Goal: Information Seeking & Learning: Learn about a topic

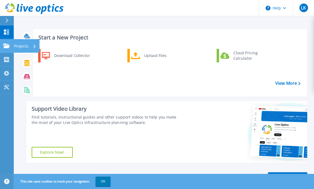
click at [6, 48] on icon at bounding box center [6, 45] width 6 height 5
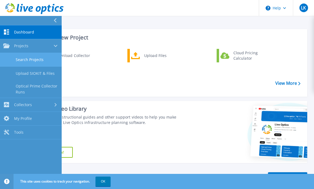
click at [37, 61] on link "Search Projects" at bounding box center [31, 60] width 62 height 14
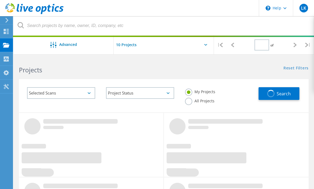
type input "1"
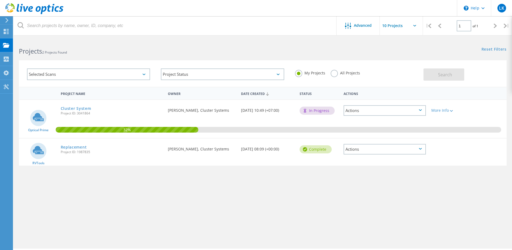
click at [108, 150] on span "Project ID: 1987835" at bounding box center [112, 151] width 102 height 3
click at [79, 146] on link "Replacement" at bounding box center [74, 147] width 26 height 4
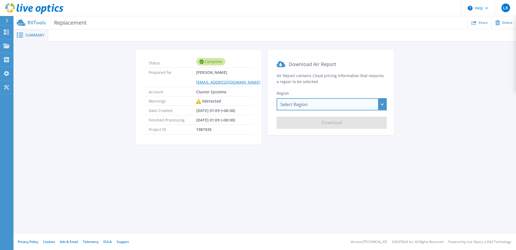
click at [351, 107] on div "Select Region Asia Pacific (Hong Kong) Asia Pacific (Mumbai) Asia Pacific (Seou…" at bounding box center [332, 104] width 110 height 12
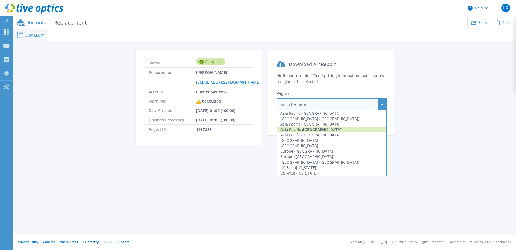
click at [346, 129] on div "Asia Pacific (Singapore)" at bounding box center [331, 129] width 109 height 5
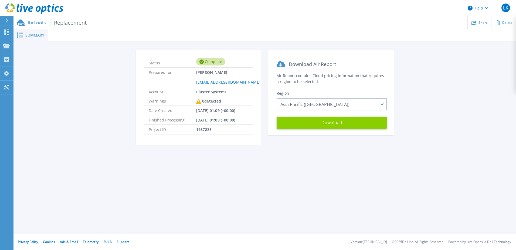
click at [344, 123] on button "Download" at bounding box center [332, 122] width 110 height 12
click at [465, 61] on div "Status Complete Prepared for Ladawan Kaewnopparat ladawan@clustersystems.co.th …" at bounding box center [265, 100] width 487 height 101
click at [8, 21] on icon at bounding box center [6, 20] width 3 height 4
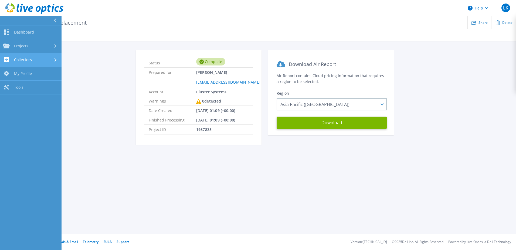
click at [27, 63] on link "Collectors Collectors" at bounding box center [31, 60] width 62 height 14
click at [31, 73] on link "Download Collector" at bounding box center [31, 74] width 62 height 14
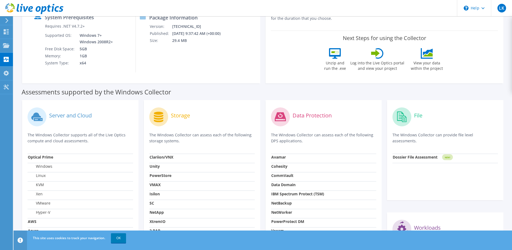
scroll to position [81, 0]
click at [6, 17] on div at bounding box center [31, 9] width 63 height 18
click at [30, 31] on div "Dashboard" at bounding box center [25, 32] width 25 height 14
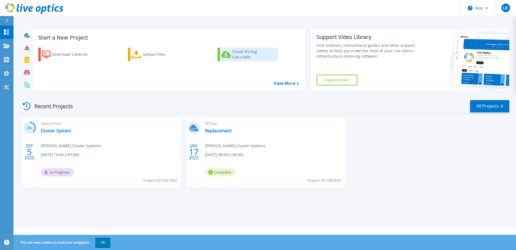
click at [239, 56] on div "Cloud Pricing Calculator" at bounding box center [254, 54] width 43 height 11
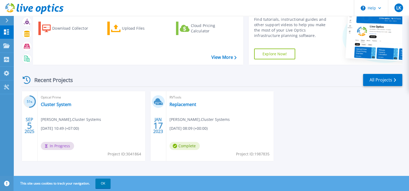
scroll to position [27, 0]
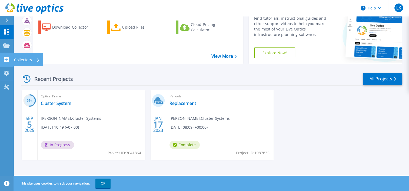
click at [7, 63] on link "Collectors Collectors" at bounding box center [7, 60] width 14 height 14
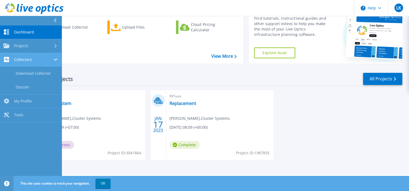
click at [39, 58] on div "Collectors" at bounding box center [30, 59] width 55 height 5
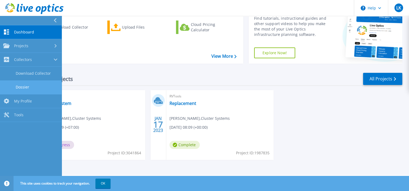
click at [39, 87] on link "Dossier" at bounding box center [31, 87] width 62 height 14
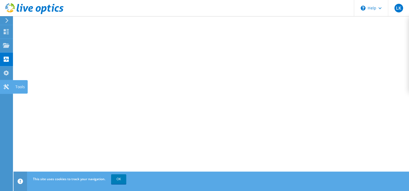
click at [5, 88] on icon at bounding box center [6, 86] width 6 height 5
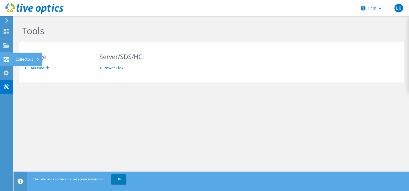
click at [6, 59] on use at bounding box center [6, 59] width 5 height 5
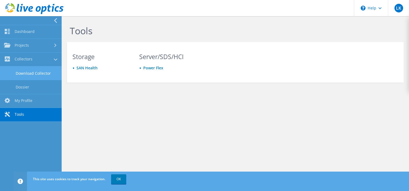
click at [43, 76] on link "Download Collector" at bounding box center [31, 73] width 62 height 14
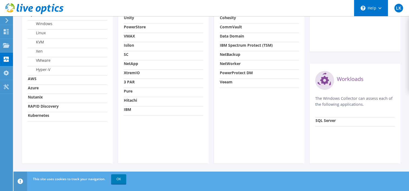
scroll to position [235, 0]
click at [25, 157] on div "Server and Cloud The Windows Collector supports all of the Live Optics compute …" at bounding box center [67, 58] width 90 height 212
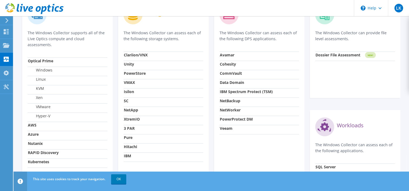
scroll to position [154, 0]
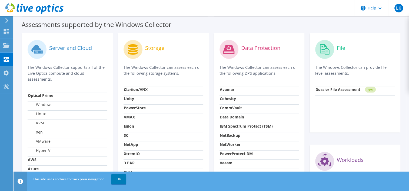
click at [3, 46] on icon at bounding box center [6, 45] width 6 height 5
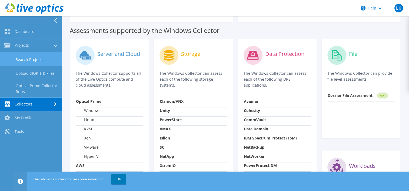
click at [30, 61] on link "Search Projects" at bounding box center [31, 60] width 62 height 14
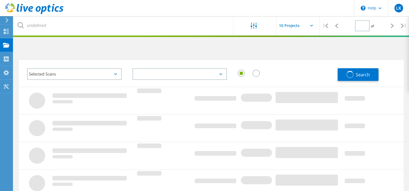
type input "1"
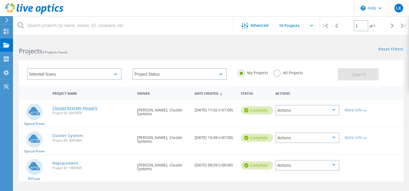
scroll to position [27, 0]
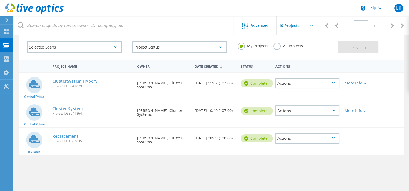
click at [309, 85] on div "Actions" at bounding box center [307, 83] width 64 height 11
click at [309, 69] on div "View Project" at bounding box center [307, 71] width 63 height 8
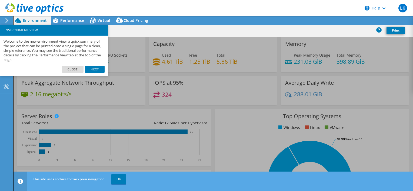
click at [95, 69] on link "Next" at bounding box center [94, 69] width 19 height 7
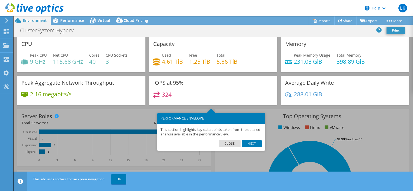
click at [258, 144] on link "Next" at bounding box center [251, 143] width 19 height 7
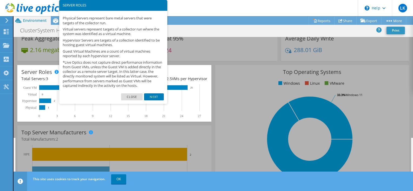
scroll to position [54, 0]
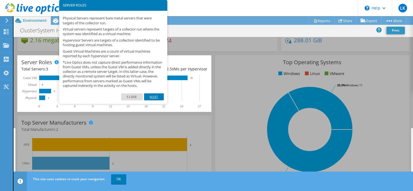
click at [154, 99] on link "Next" at bounding box center [153, 96] width 19 height 7
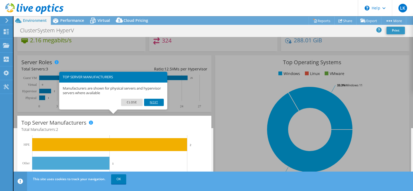
click at [156, 100] on link "Next" at bounding box center [153, 102] width 19 height 7
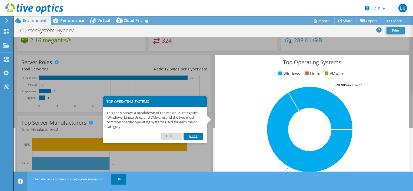
click at [187, 135] on link "Next" at bounding box center [192, 136] width 19 height 7
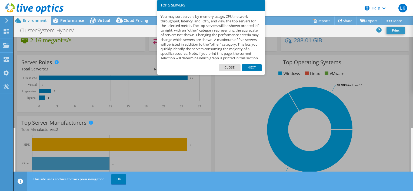
scroll to position [169, 0]
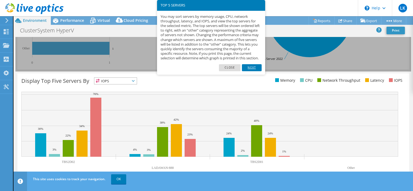
click at [251, 69] on link "Next" at bounding box center [251, 67] width 19 height 7
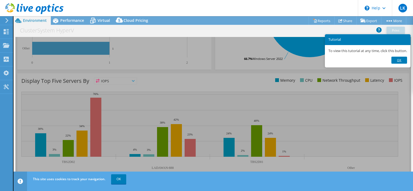
click at [401, 61] on link "Ok" at bounding box center [399, 60] width 16 height 7
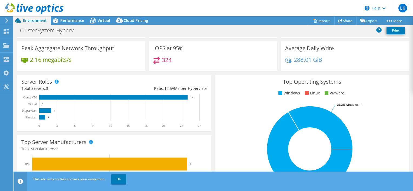
scroll to position [34, 0]
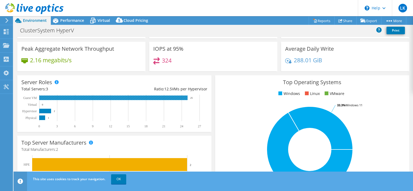
click at [104, 97] on rect at bounding box center [113, 98] width 148 height 5
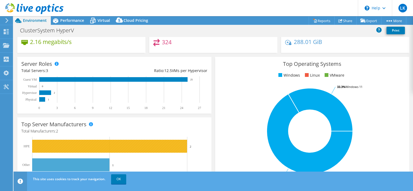
scroll to position [0, 0]
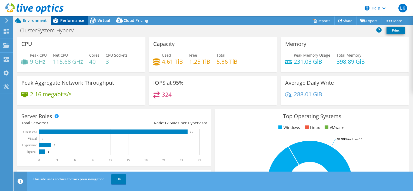
click at [71, 23] on span "Performance" at bounding box center [72, 20] width 24 height 5
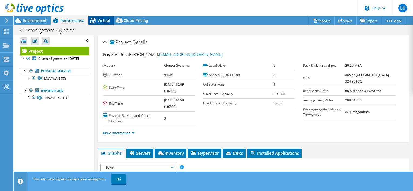
click at [101, 20] on span "Virtual" at bounding box center [104, 20] width 12 height 5
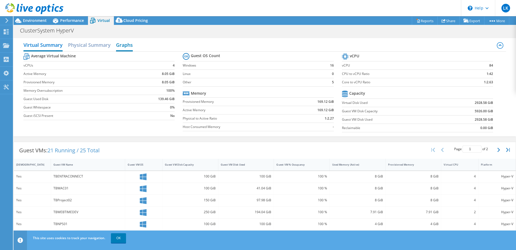
click at [128, 46] on h2 "Graphs" at bounding box center [124, 45] width 17 height 12
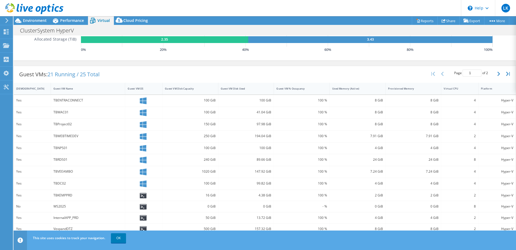
scroll to position [150, 0]
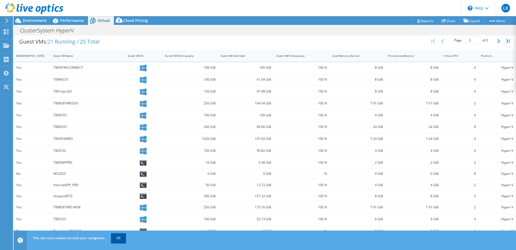
click at [121, 191] on link "OK" at bounding box center [118, 238] width 15 height 10
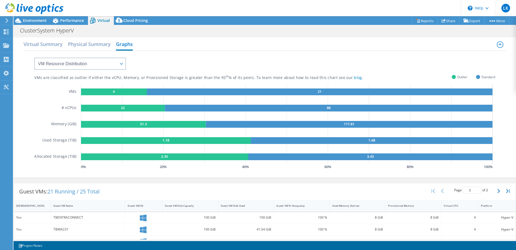
scroll to position [0, 0]
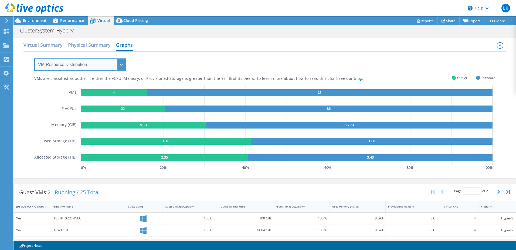
click at [99, 68] on select "VM Resource Distribution Provisioning Contrast Over Provisioning" at bounding box center [80, 64] width 92 height 12
click at [34, 58] on select "VM Resource Distribution Provisioning Contrast Over Provisioning" at bounding box center [80, 64] width 92 height 12
click at [92, 59] on select "VM Resource Distribution Provisioning Contrast Over Provisioning" at bounding box center [80, 64] width 92 height 12
select select "Provisioning Contrast"
click at [34, 58] on select "VM Resource Distribution Provisioning Contrast Over Provisioning" at bounding box center [80, 64] width 92 height 12
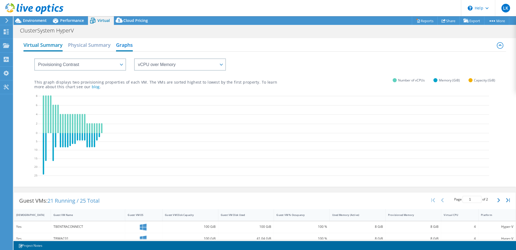
click at [52, 47] on h2 "Virtual Summary" at bounding box center [43, 45] width 39 height 12
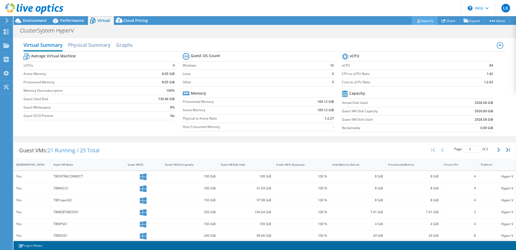
click at [412, 18] on link "Reports" at bounding box center [425, 20] width 26 height 8
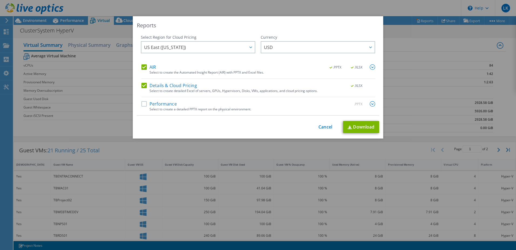
click at [165, 104] on label "Performance" at bounding box center [159, 103] width 35 height 5
click at [0, 0] on input "Performance" at bounding box center [0, 0] width 0 height 0
click at [370, 105] on img at bounding box center [372, 103] width 5 height 5
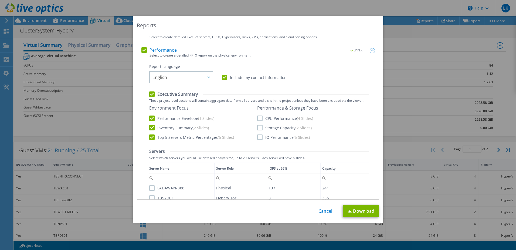
scroll to position [54, 0]
click at [271, 118] on label "CPU Performance (4 Slides)" at bounding box center [285, 117] width 56 height 5
click at [0, 0] on input "CPU Performance (4 Slides)" at bounding box center [0, 0] width 0 height 0
click at [261, 128] on label "Storage Capacity (2 Slides)" at bounding box center [284, 127] width 55 height 5
click at [0, 0] on input "Storage Capacity (2 Slides)" at bounding box center [0, 0] width 0 height 0
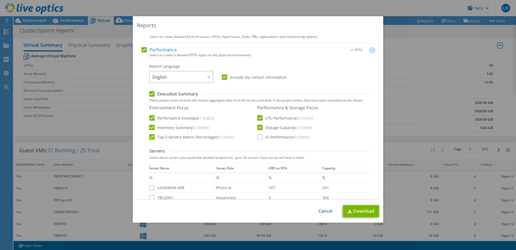
click at [261, 134] on label "IO Performance (5 Slides)" at bounding box center [283, 136] width 53 height 5
click at [0, 0] on input "IO Performance (5 Slides)" at bounding box center [0, 0] width 0 height 0
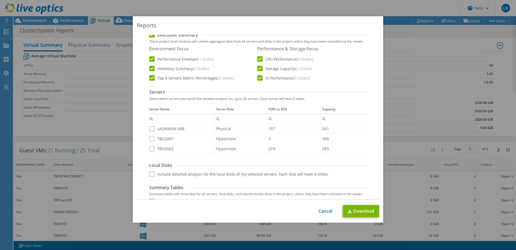
scroll to position [135, 0]
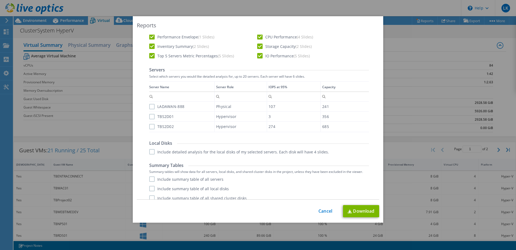
click at [151, 117] on label "TBS2D01" at bounding box center [161, 116] width 25 height 5
click at [0, 0] on input "TBS2D01" at bounding box center [0, 0] width 0 height 0
click at [151, 124] on label "TBS2D02" at bounding box center [161, 126] width 25 height 5
click at [0, 0] on input "TBS2D02" at bounding box center [0, 0] width 0 height 0
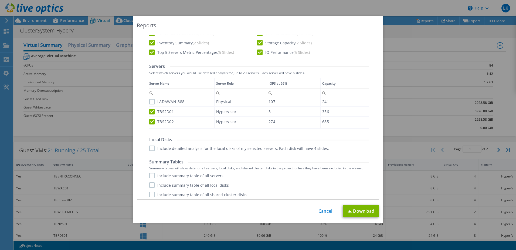
scroll to position [140, 0]
click at [153, 174] on label "Include summary table of all servers" at bounding box center [186, 173] width 74 height 5
click at [0, 0] on input "Include summary table of all servers" at bounding box center [0, 0] width 0 height 0
click at [150, 180] on label "Include summary table of all local disks" at bounding box center [189, 182] width 80 height 5
click at [0, 0] on input "Include summary table of all local disks" at bounding box center [0, 0] width 0 height 0
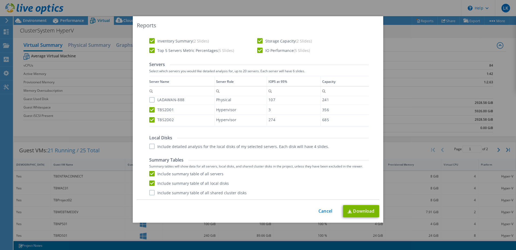
click at [149, 191] on label "Include summary table of all shared cluster disks" at bounding box center [198, 192] width 98 height 5
click at [0, 0] on input "Include summary table of all shared cluster disks" at bounding box center [0, 0] width 0 height 0
click at [353, 191] on link "Download" at bounding box center [361, 211] width 36 height 12
click at [359, 7] on div "Reports Select Region for Cloud Pricing Asia Pacific (Hong Kong) Asia Pacific (…" at bounding box center [258, 125] width 516 height 250
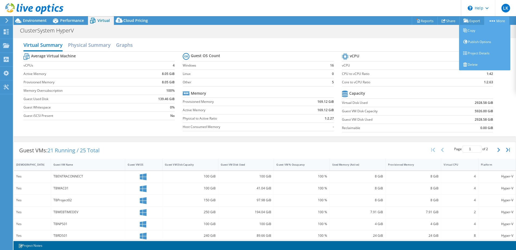
click at [412, 20] on icon at bounding box center [492, 20] width 5 height 1
click at [412, 55] on link "Project Details" at bounding box center [484, 53] width 51 height 11
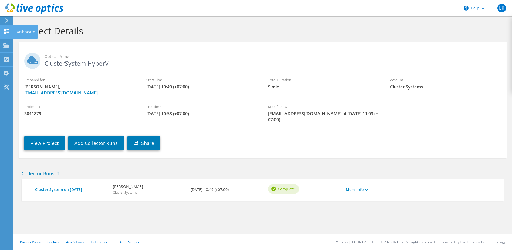
click at [6, 30] on icon at bounding box center [6, 31] width 6 height 5
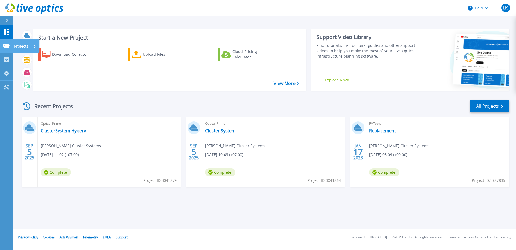
click at [6, 48] on icon at bounding box center [6, 45] width 6 height 5
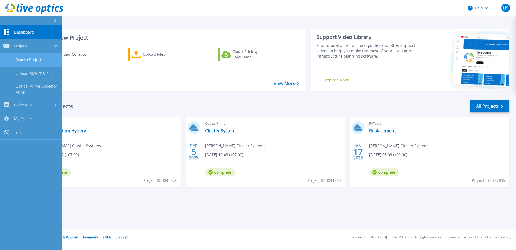
click at [21, 57] on link "Search Projects" at bounding box center [31, 60] width 62 height 14
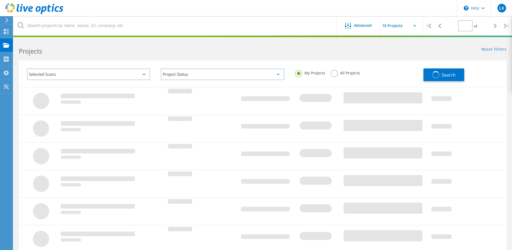
type input "1"
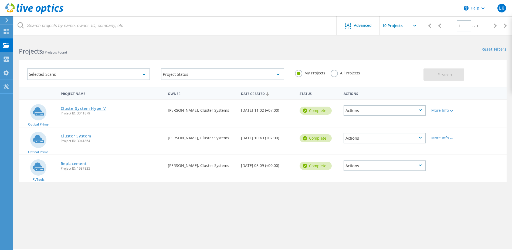
click at [88, 108] on link "ClusterSystem HyperV" at bounding box center [83, 108] width 45 height 4
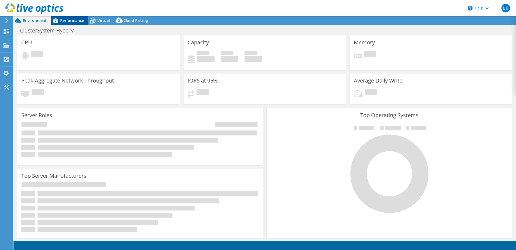
click at [69, 19] on span "Performance" at bounding box center [72, 20] width 24 height 5
select select "USD"
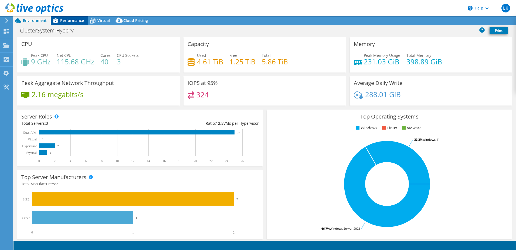
click at [72, 20] on span "Performance" at bounding box center [72, 20] width 24 height 5
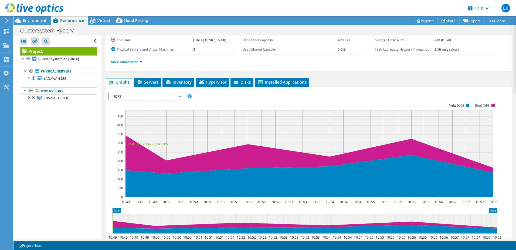
scroll to position [81, 0]
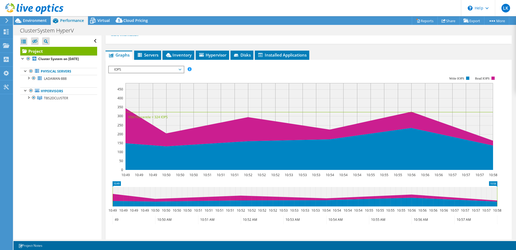
click at [134, 69] on span "IOPS" at bounding box center [146, 69] width 69 height 6
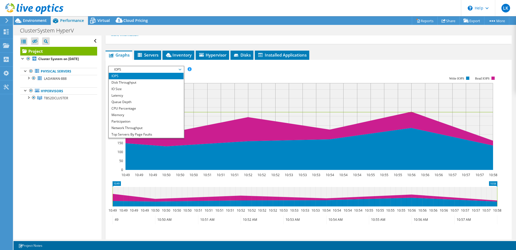
click at [59, 136] on div "Open All Close All Hide Excluded Nodes Project Tree Filter" at bounding box center [58, 137] width 88 height 204
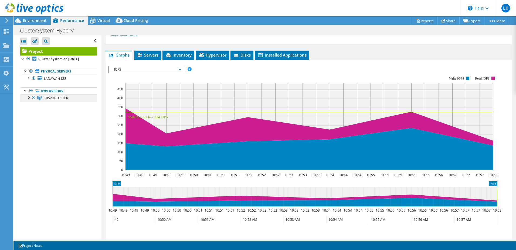
click at [29, 98] on div at bounding box center [28, 96] width 5 height 5
click at [46, 105] on link "TBS2D01" at bounding box center [58, 105] width 77 height 7
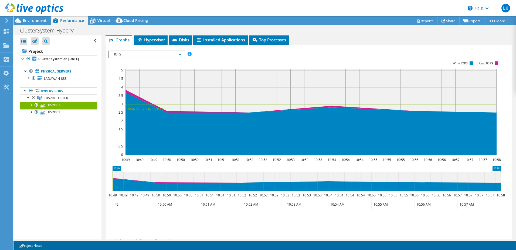
click at [30, 103] on div at bounding box center [30, 104] width 5 height 5
click at [53, 105] on link "TBS2D01" at bounding box center [58, 105] width 77 height 7
click at [141, 57] on span "IOPS" at bounding box center [146, 54] width 69 height 6
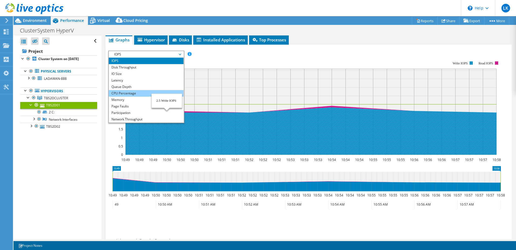
click at [150, 91] on li "CPU Percentage" at bounding box center [146, 93] width 75 height 6
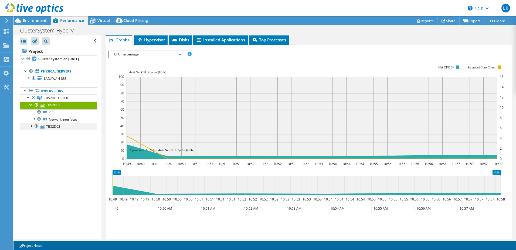
click at [31, 126] on div at bounding box center [30, 125] width 5 height 5
click at [151, 41] on span "Hypervisor" at bounding box center [151, 39] width 28 height 5
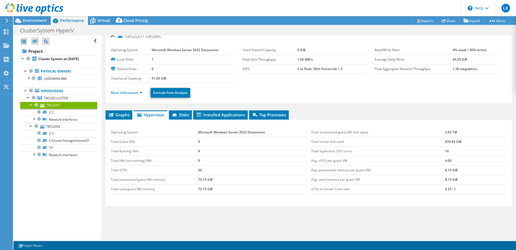
scroll to position [0, 0]
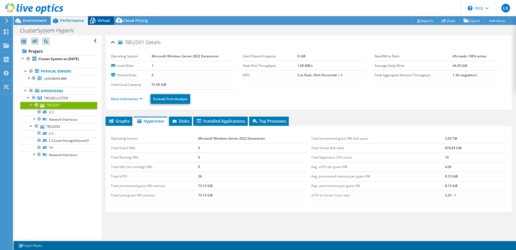
click at [97, 18] on icon at bounding box center [92, 20] width 9 height 9
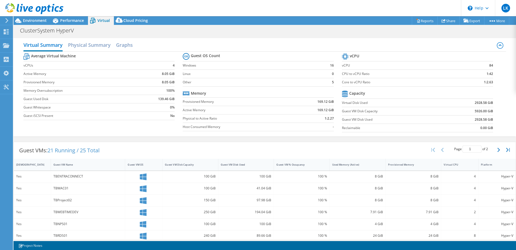
click at [68, 176] on div "TBENTRACONNECT" at bounding box center [87, 176] width 69 height 6
click at [140, 180] on icon at bounding box center [143, 176] width 7 height 7
click at [503, 176] on div "Hyper-V" at bounding box center [497, 176] width 32 height 6
click at [369, 177] on div "8 GiB" at bounding box center [358, 176] width 51 height 6
click at [80, 45] on h2 "Physical Summary" at bounding box center [89, 45] width 43 height 12
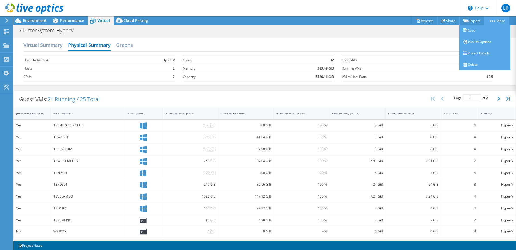
click at [501, 19] on link "More" at bounding box center [497, 20] width 25 height 8
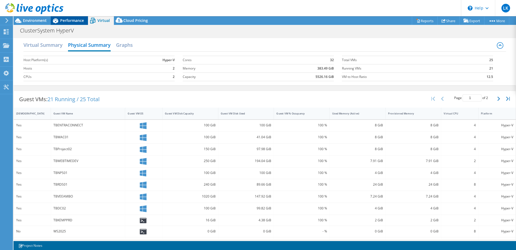
click at [79, 20] on span "Performance" at bounding box center [72, 20] width 24 height 5
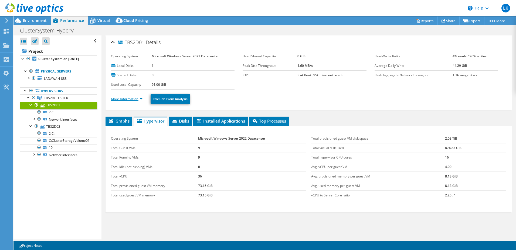
click at [143, 99] on link "More Information" at bounding box center [127, 98] width 32 height 5
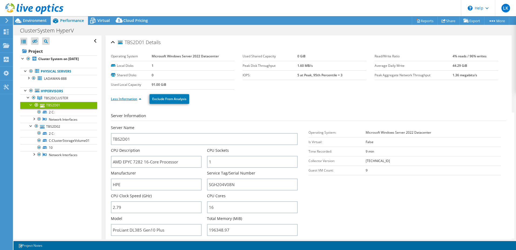
click at [134, 99] on link "Less Information" at bounding box center [126, 98] width 31 height 5
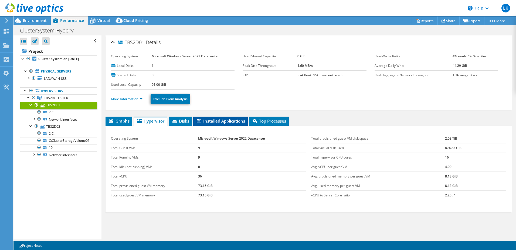
click at [227, 120] on span "Installed Applications" at bounding box center [220, 120] width 49 height 5
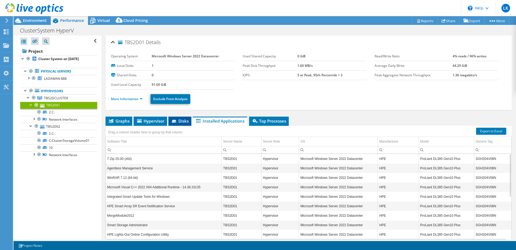
click at [179, 121] on span "Disks" at bounding box center [180, 120] width 18 height 5
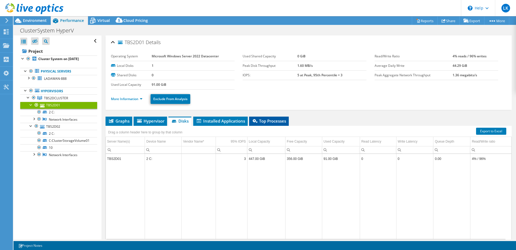
click at [283, 122] on span "Top Processes" at bounding box center [269, 120] width 34 height 5
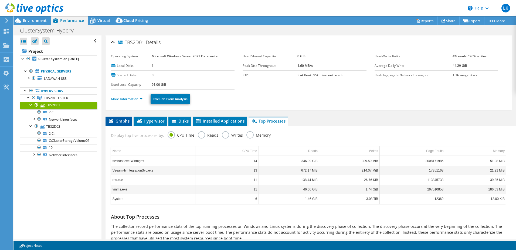
click at [124, 120] on span "Graphs" at bounding box center [118, 120] width 21 height 5
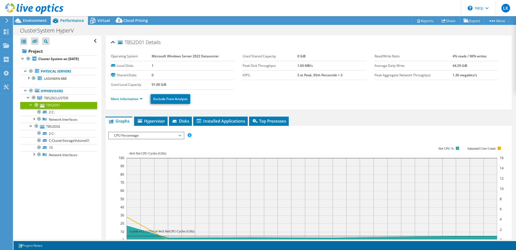
click at [226, 138] on div "IOPS Disk Throughput IO Size Latency Queue Depth CPU Percentage Memory Page Fau…" at bounding box center [308, 135] width 401 height 7
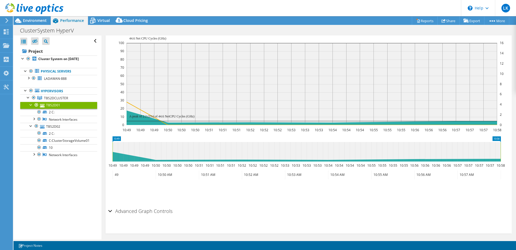
scroll to position [118, 0]
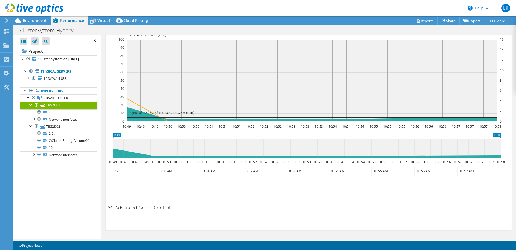
click at [114, 206] on h2 "Advanced Graph Controls" at bounding box center [140, 207] width 64 height 11
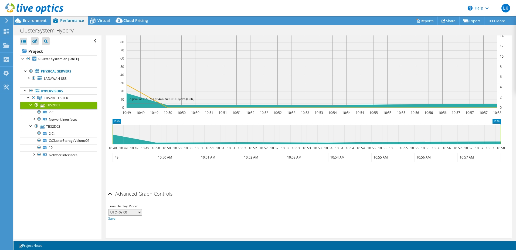
scroll to position [140, 0]
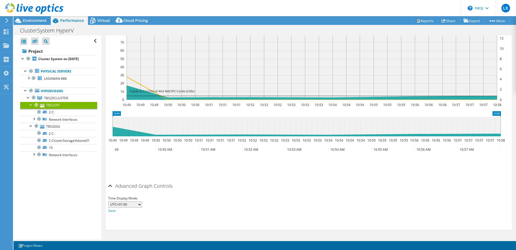
click at [138, 204] on select "UTC-12:00 UTC-11:00 UTC-10:00 UTC-09:30 UTC-09:00 UTC-08:00 UTC-07:00 UTC-06:00…" at bounding box center [125, 204] width 34 height 6
click at [166, 202] on div "Time Display Mode: UTC-12:00 UTC-11:00 UTC-10:00 UTC-09:30 UTC-09:00 UTC-08:00 …" at bounding box center [308, 204] width 401 height 18
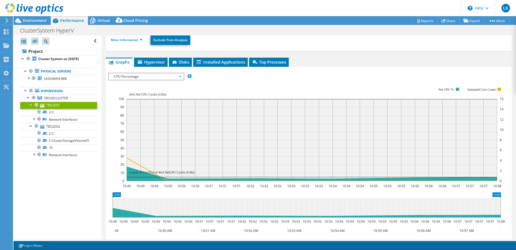
scroll to position [86, 0]
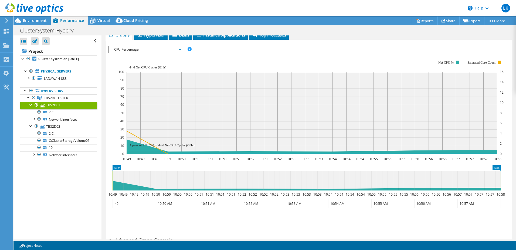
click at [128, 49] on span "CPU Percentage" at bounding box center [146, 49] width 69 height 6
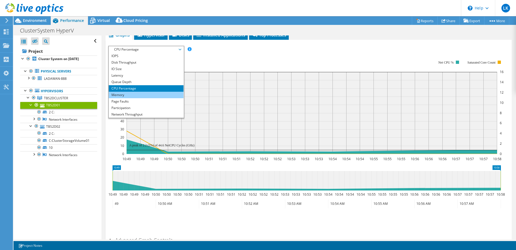
click at [151, 95] on li "Memory" at bounding box center [146, 95] width 75 height 6
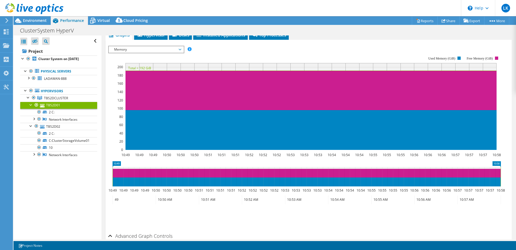
scroll to position [59, 0]
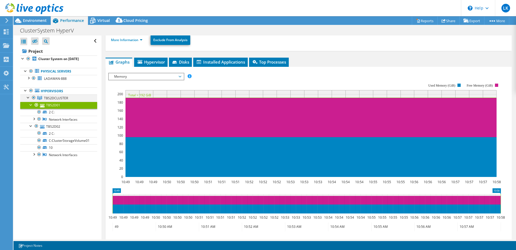
click at [28, 98] on div at bounding box center [28, 96] width 5 height 5
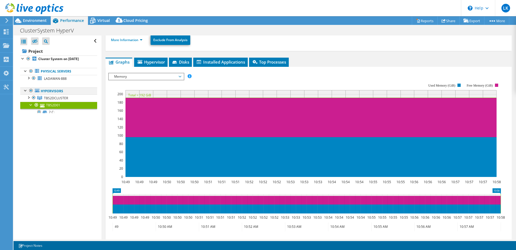
click at [23, 91] on div at bounding box center [25, 89] width 5 height 5
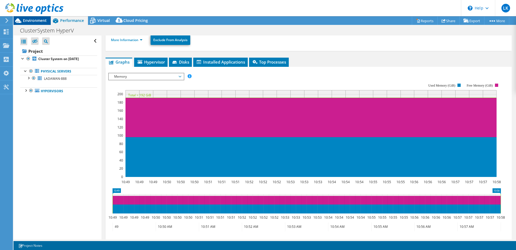
click at [29, 19] on span "Environment" at bounding box center [35, 20] width 24 height 5
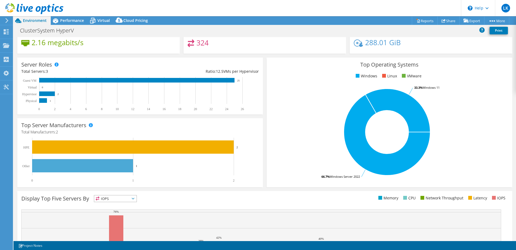
scroll to position [54, 0]
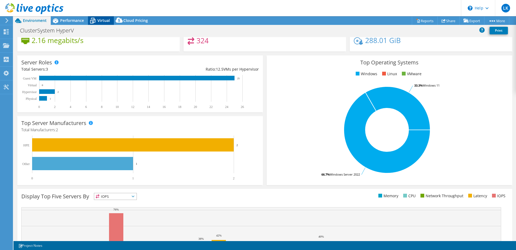
click at [103, 20] on span "Virtual" at bounding box center [104, 20] width 12 height 5
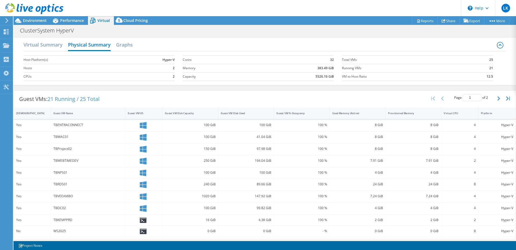
scroll to position [0, 0]
click at [6, 44] on use at bounding box center [6, 45] width 6 height 5
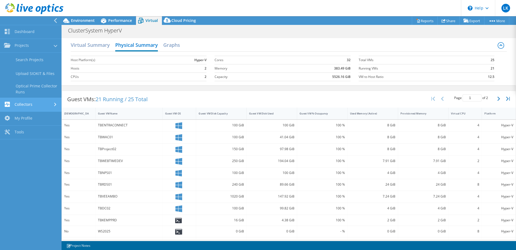
click at [27, 104] on link "Collectors" at bounding box center [31, 105] width 62 height 14
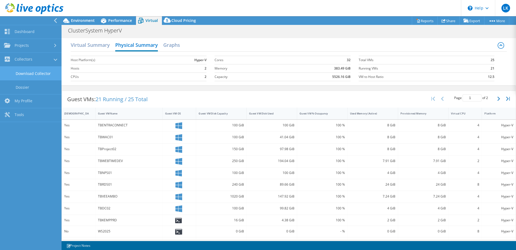
click at [32, 72] on link "Download Collector" at bounding box center [31, 73] width 62 height 14
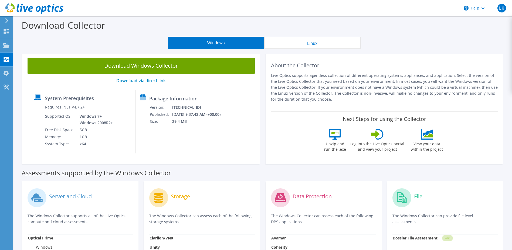
click at [91, 139] on td "1GB" at bounding box center [95, 136] width 38 height 7
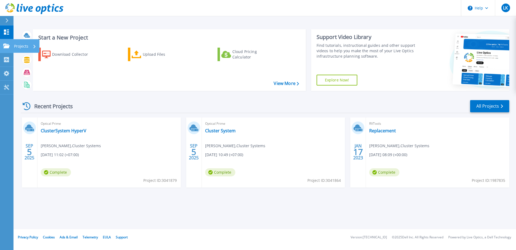
click at [7, 44] on icon at bounding box center [6, 45] width 6 height 5
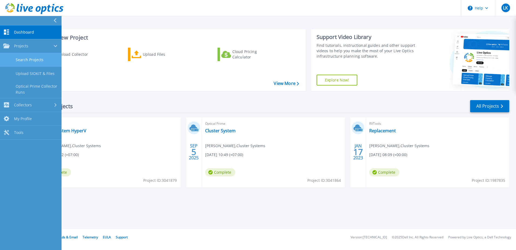
click at [39, 58] on link "Search Projects" at bounding box center [31, 60] width 62 height 14
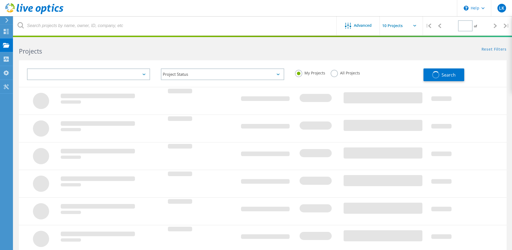
type input "1"
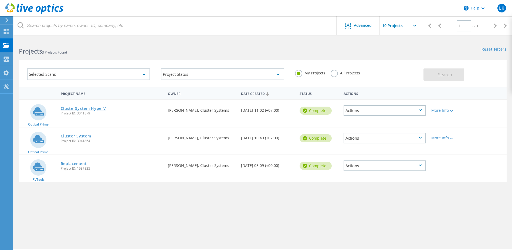
click at [80, 107] on link "ClusterSystem HyperV" at bounding box center [83, 108] width 45 height 4
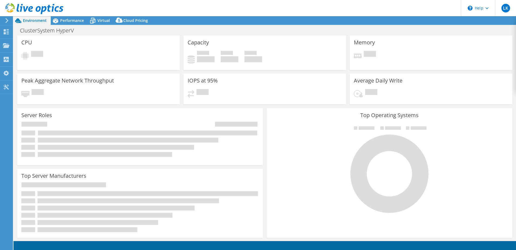
select select "USD"
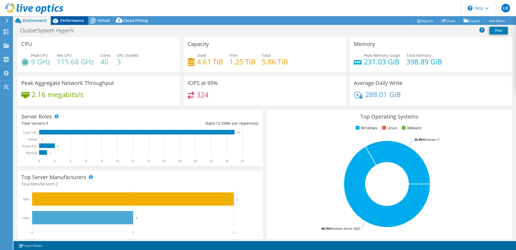
click at [68, 20] on span "Performance" at bounding box center [72, 20] width 24 height 5
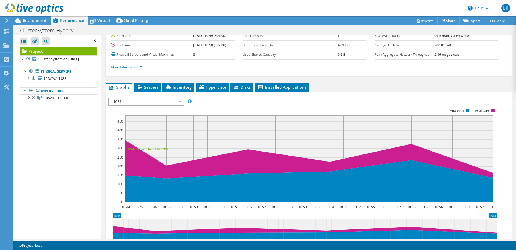
scroll to position [54, 0]
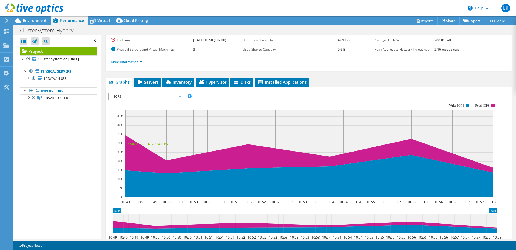
click at [118, 98] on span "IOPS" at bounding box center [146, 96] width 69 height 6
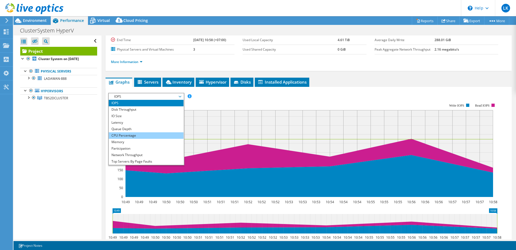
click at [129, 137] on li "CPU Percentage" at bounding box center [146, 135] width 75 height 6
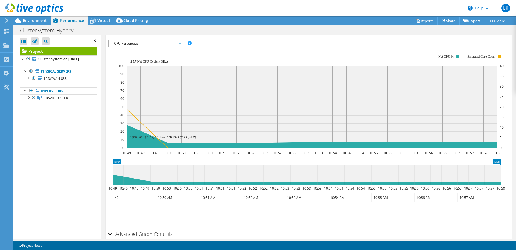
scroll to position [108, 0]
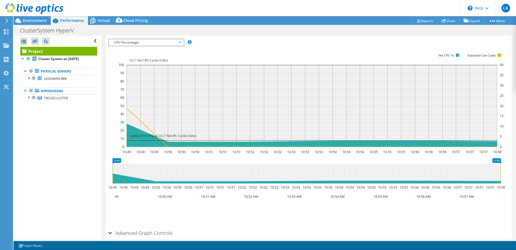
click at [119, 42] on span "CPU Percentage" at bounding box center [146, 42] width 69 height 6
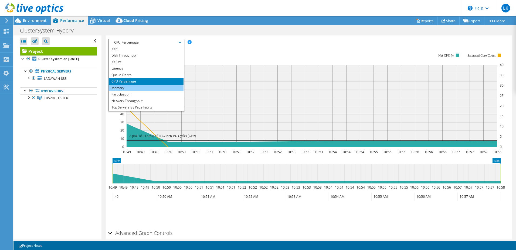
click at [131, 88] on li "Memory" at bounding box center [146, 88] width 75 height 6
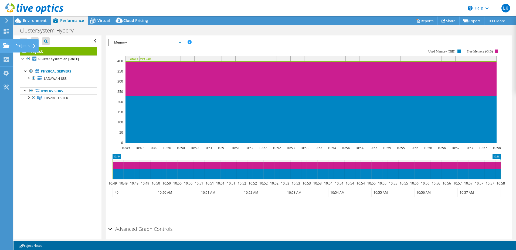
click at [9, 43] on icon at bounding box center [6, 45] width 6 height 5
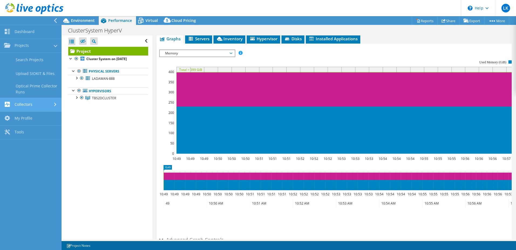
click at [36, 102] on link "Collectors" at bounding box center [31, 105] width 62 height 14
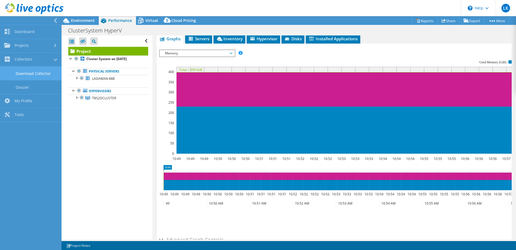
click at [40, 71] on link "Download Collector" at bounding box center [31, 73] width 62 height 14
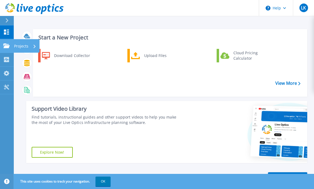
click at [5, 45] on icon at bounding box center [6, 45] width 6 height 5
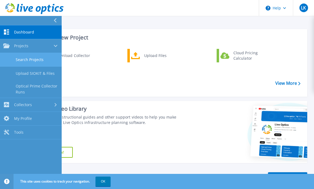
click at [30, 60] on link "Search Projects" at bounding box center [31, 60] width 62 height 14
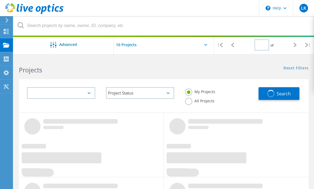
type input "1"
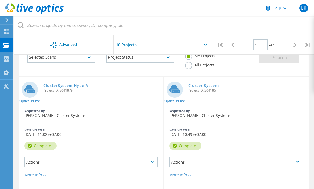
scroll to position [27, 0]
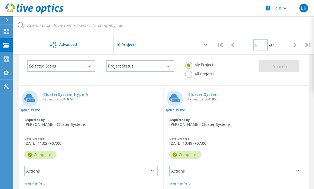
click at [69, 94] on link "ClusterSystem HyperV" at bounding box center [65, 95] width 45 height 4
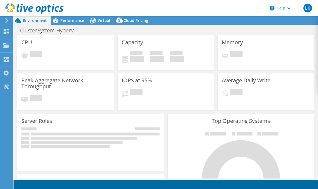
select select "USD"
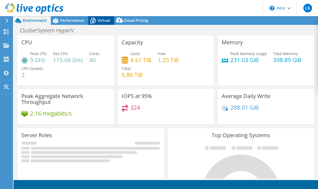
click at [97, 20] on icon at bounding box center [92, 20] width 9 height 9
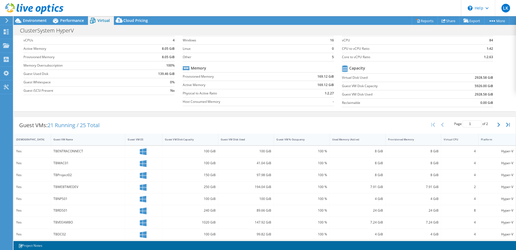
scroll to position [81, 0]
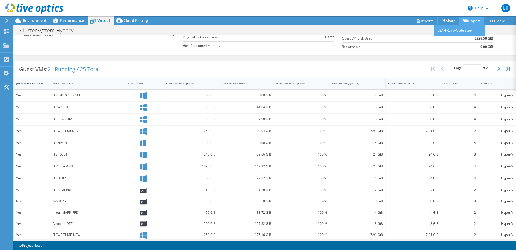
click at [317, 21] on link "Export" at bounding box center [472, 20] width 25 height 8
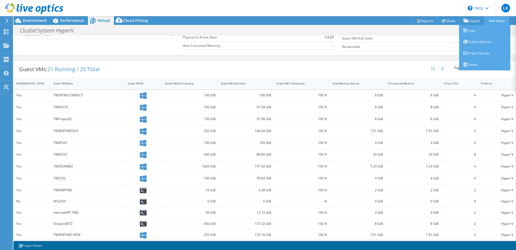
click at [317, 20] on link "More" at bounding box center [497, 20] width 25 height 8
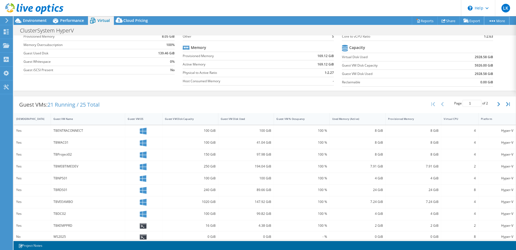
scroll to position [0, 0]
